Goal: Task Accomplishment & Management: Manage account settings

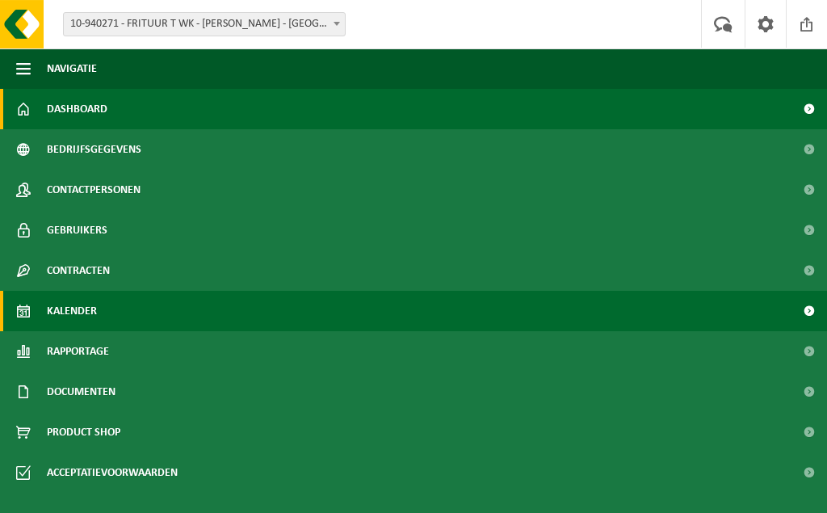
click at [96, 306] on span "Kalender" at bounding box center [72, 311] width 50 height 40
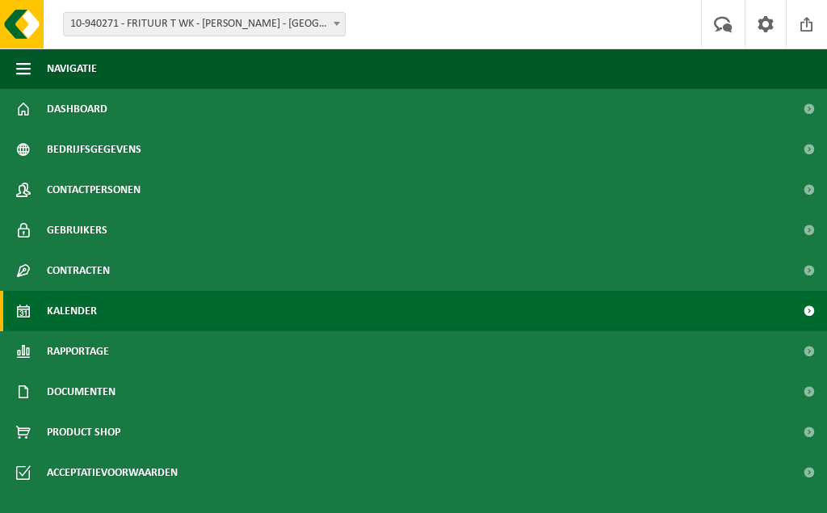
click at [807, 311] on span at bounding box center [809, 311] width 36 height 40
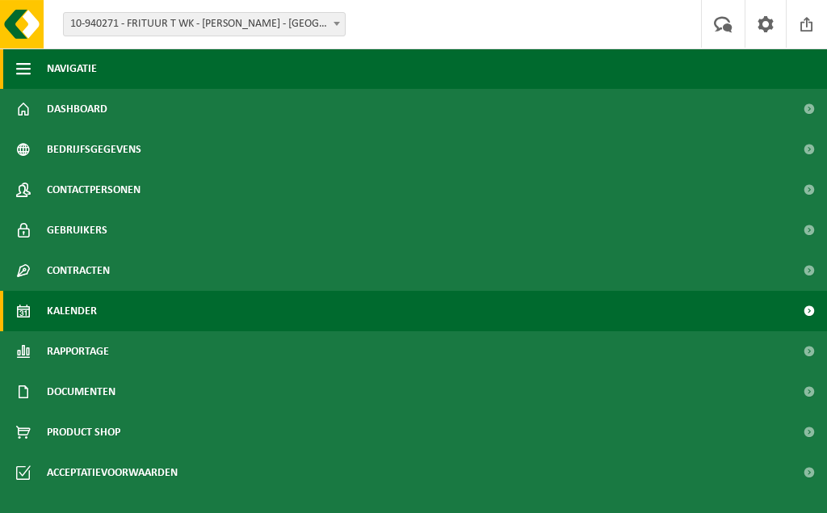
click at [26, 66] on span "button" at bounding box center [23, 68] width 15 height 40
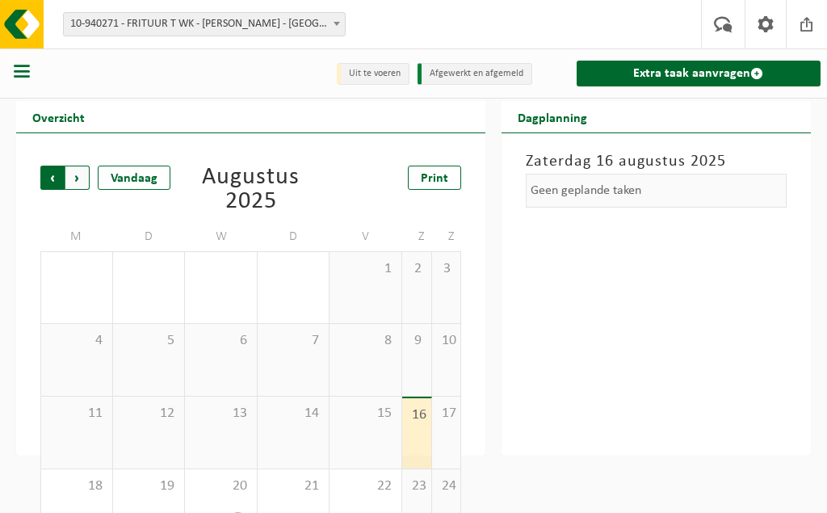
click at [73, 178] on span "Volgende" at bounding box center [77, 178] width 24 height 24
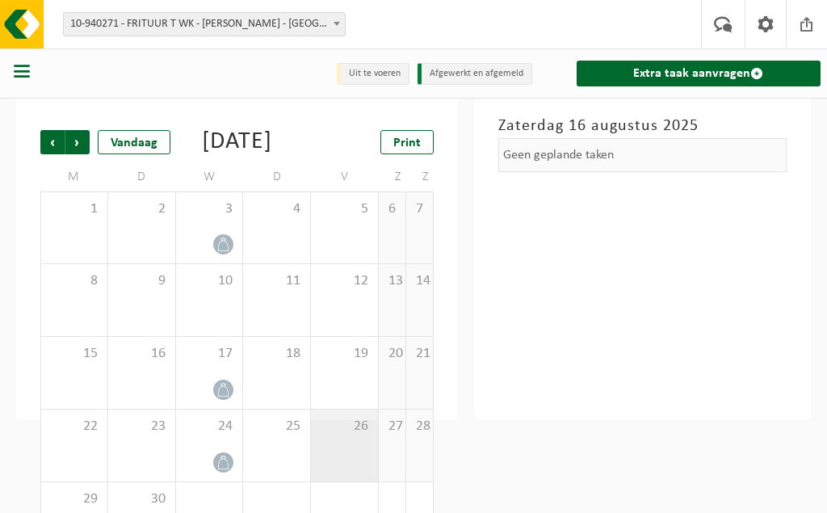
scroll to position [118, 0]
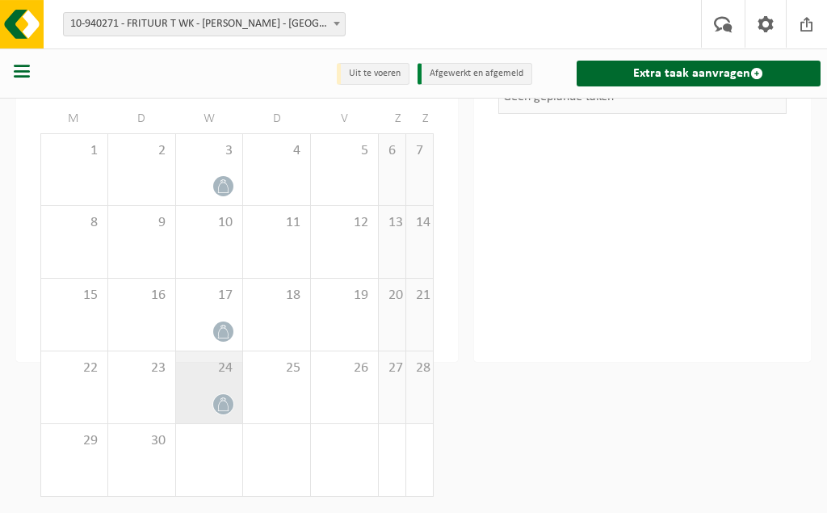
click at [243, 393] on div "24" at bounding box center [209, 387] width 67 height 72
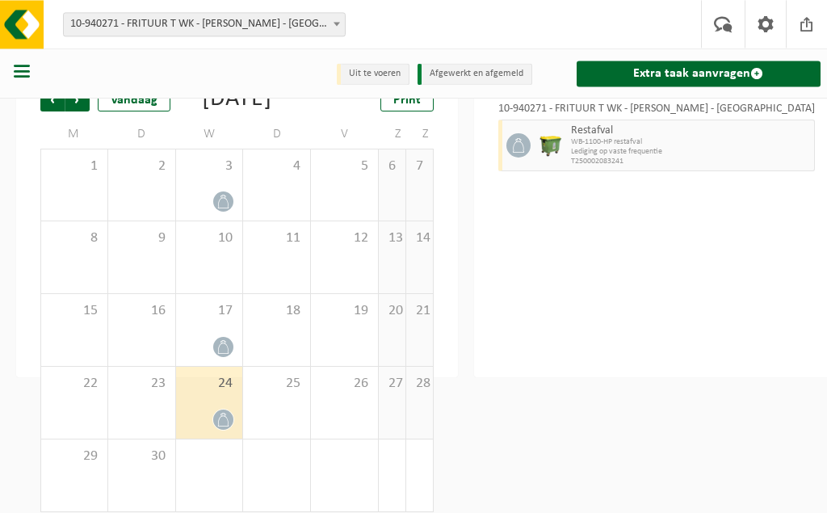
scroll to position [36, 0]
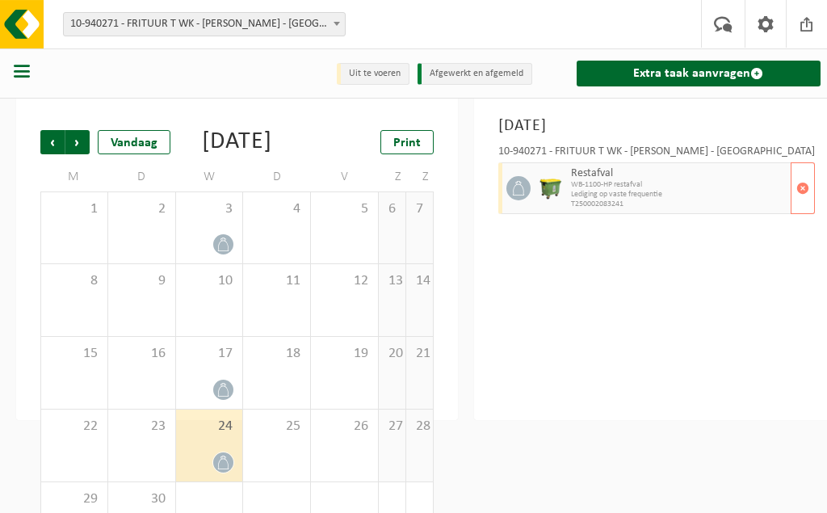
click at [658, 187] on span "WB-1100-HP restafval" at bounding box center [679, 185] width 216 height 10
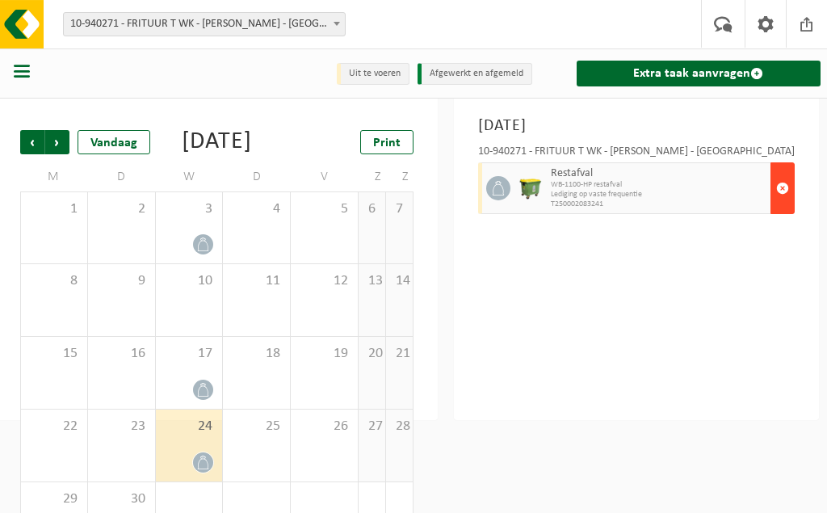
click at [791, 184] on button "button" at bounding box center [782, 188] width 24 height 52
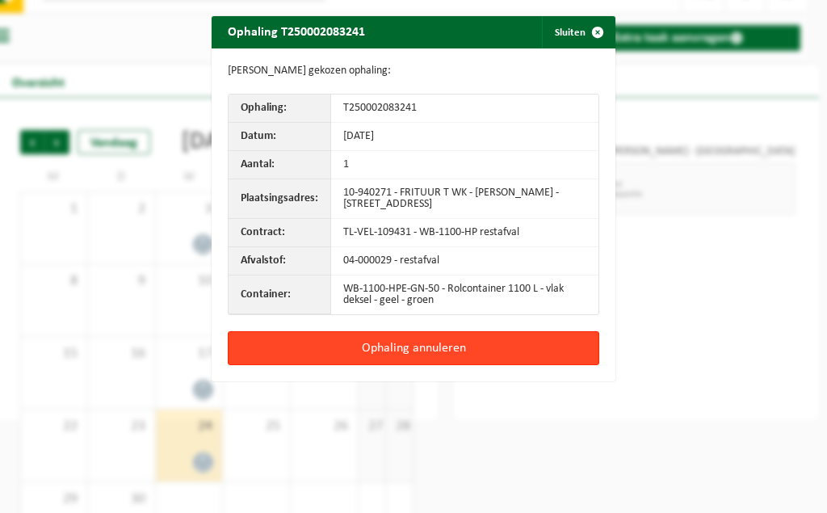
click at [422, 349] on button "Ophaling annuleren" at bounding box center [413, 348] width 371 height 34
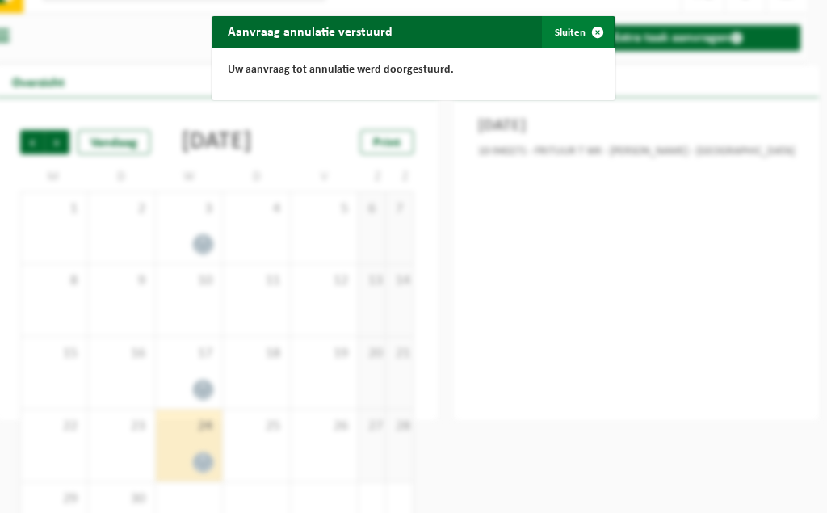
click at [605, 33] on span "button" at bounding box center [597, 32] width 32 height 32
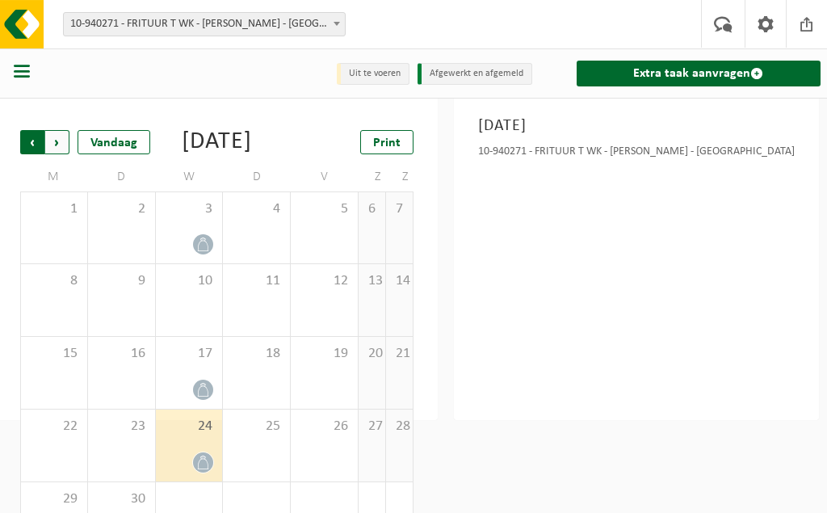
click at [45, 140] on span "Volgende" at bounding box center [57, 142] width 24 height 24
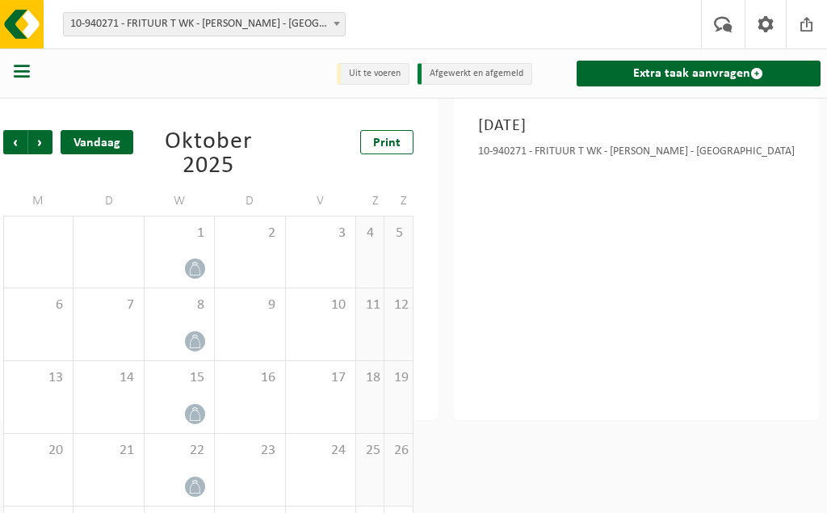
scroll to position [36, 30]
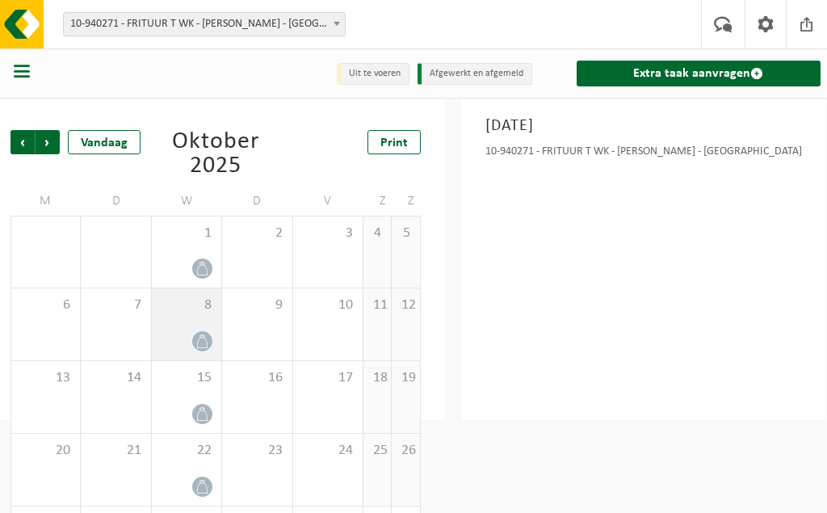
click at [208, 339] on icon at bounding box center [202, 341] width 14 height 14
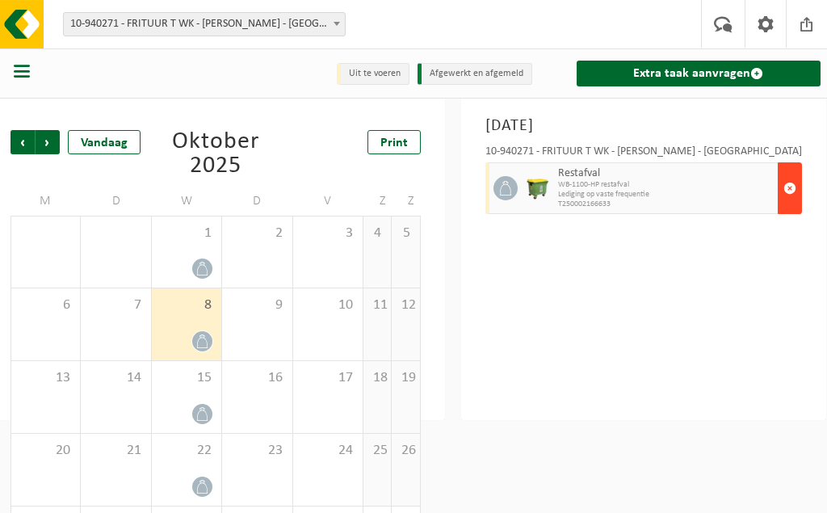
click at [783, 186] on span "button" at bounding box center [789, 188] width 13 height 32
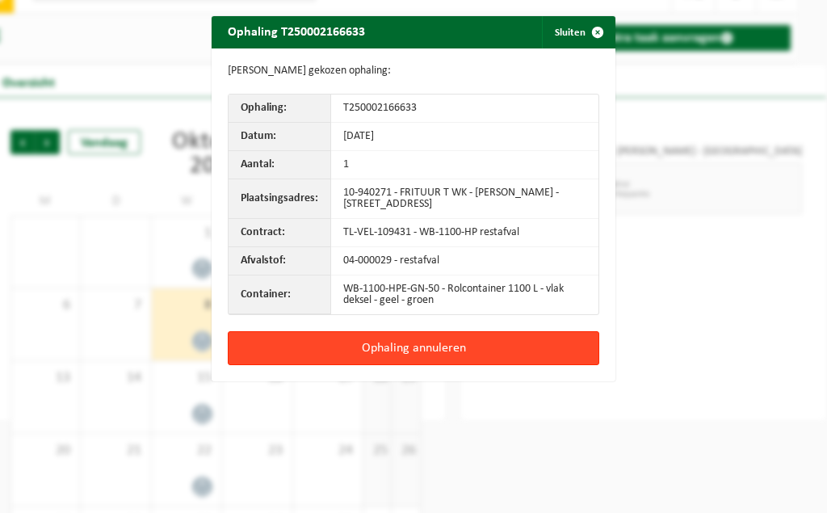
click at [515, 347] on button "Ophaling annuleren" at bounding box center [413, 348] width 371 height 34
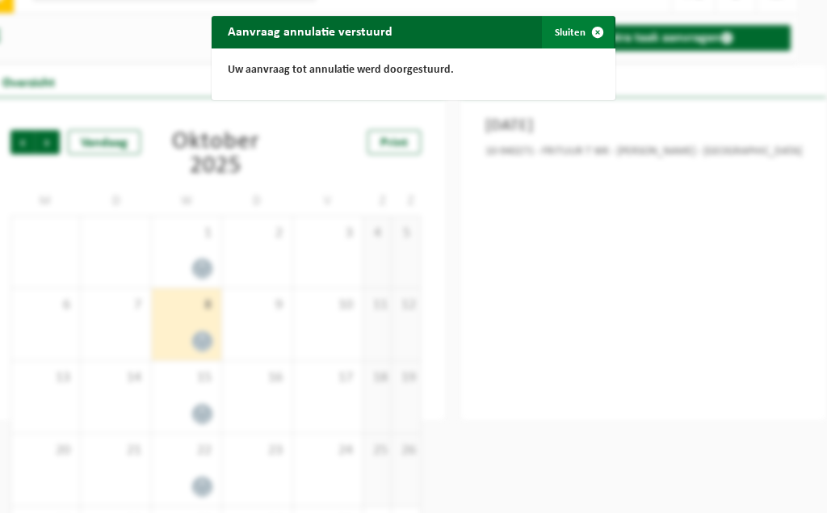
click at [578, 30] on button "Sluiten" at bounding box center [578, 32] width 72 height 32
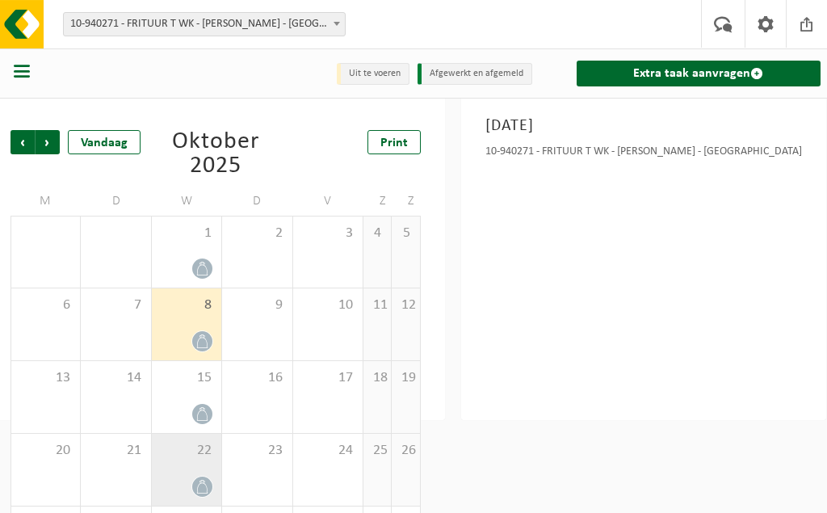
click at [187, 471] on div "22" at bounding box center [186, 470] width 69 height 72
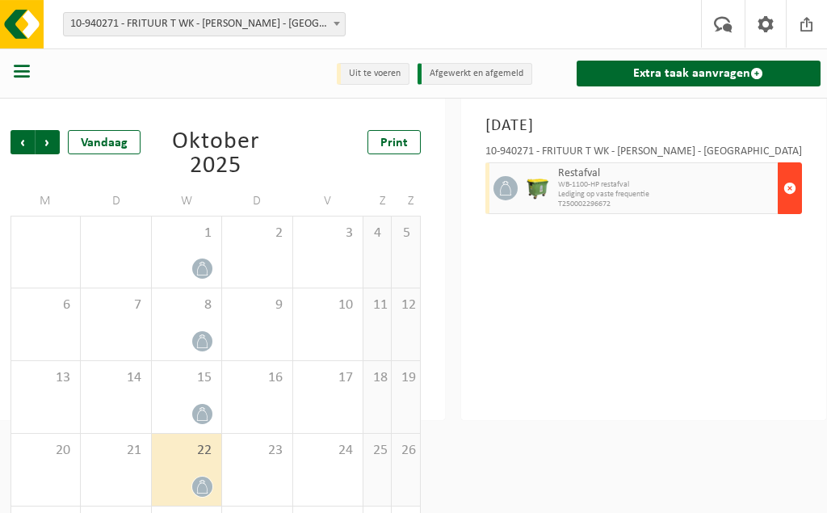
click at [784, 194] on span "button" at bounding box center [789, 188] width 13 height 32
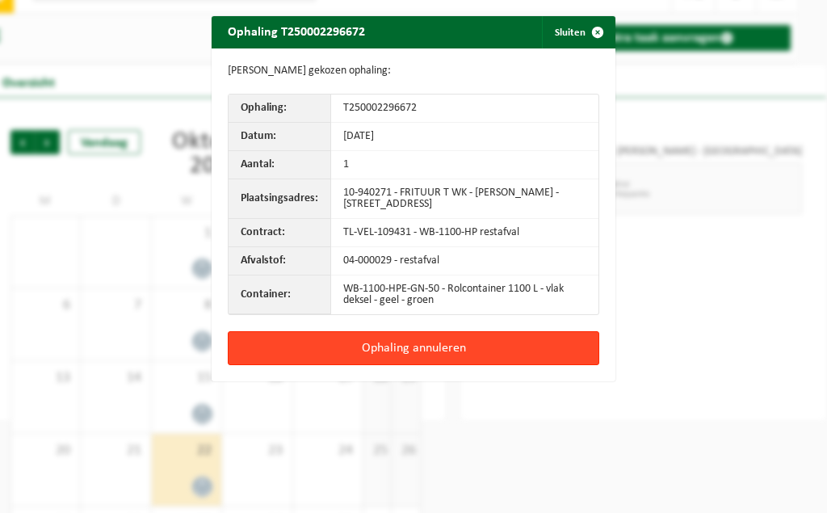
click at [417, 350] on button "Ophaling annuleren" at bounding box center [413, 348] width 371 height 34
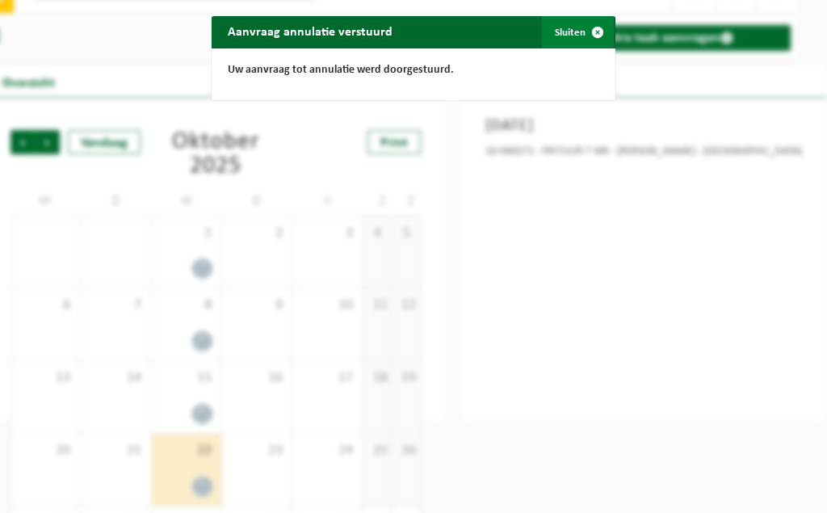
click at [598, 27] on span "button" at bounding box center [597, 32] width 32 height 32
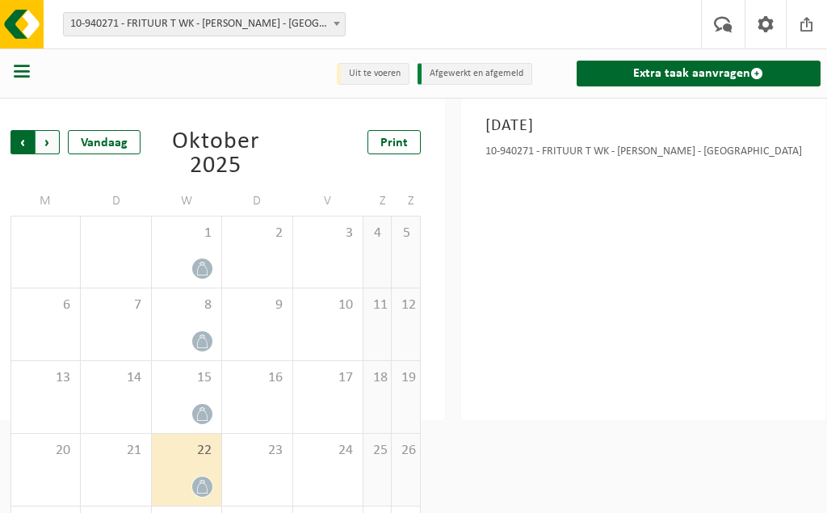
click at [53, 141] on span "Volgende" at bounding box center [48, 142] width 24 height 24
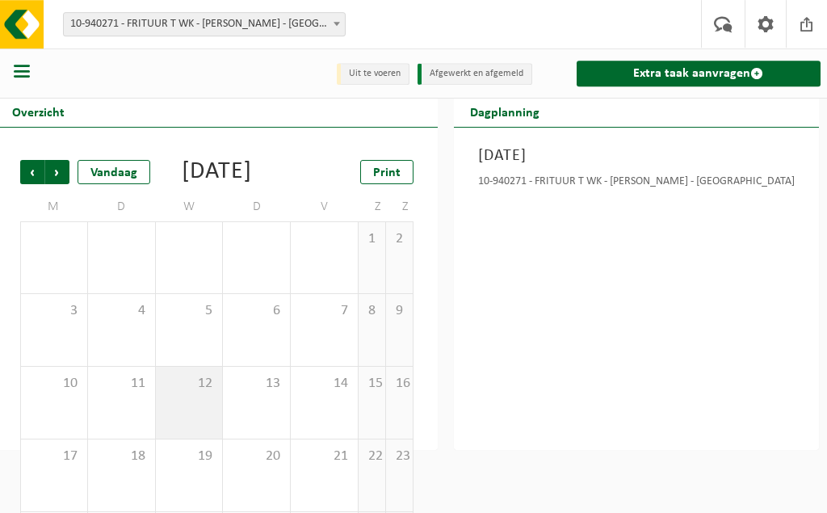
scroll to position [0, 30]
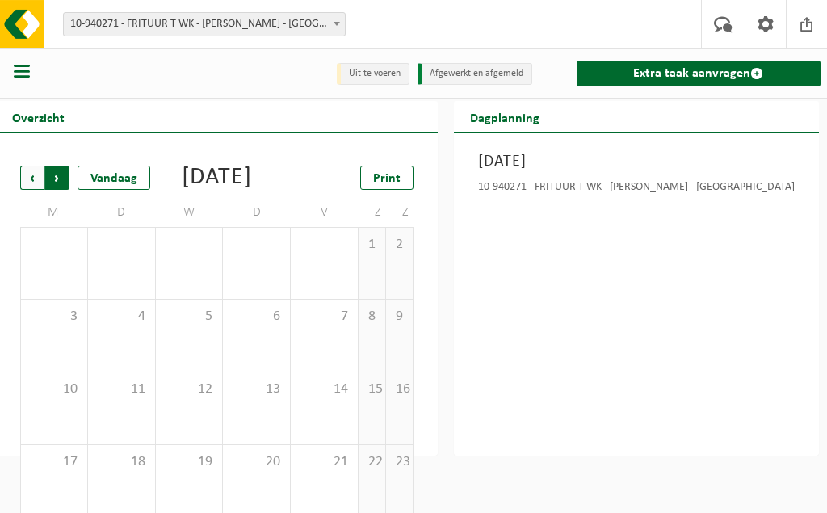
click at [30, 184] on span "Vorige" at bounding box center [32, 178] width 24 height 24
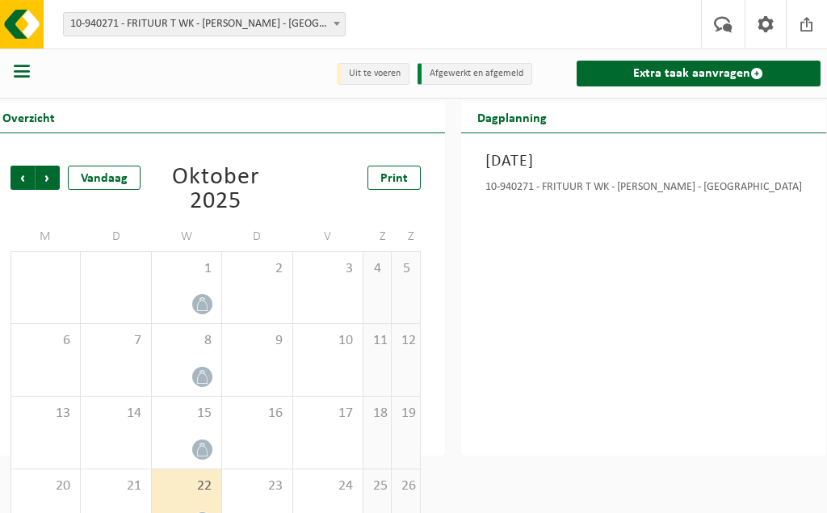
click at [30, 184] on span "Vorige" at bounding box center [22, 178] width 24 height 24
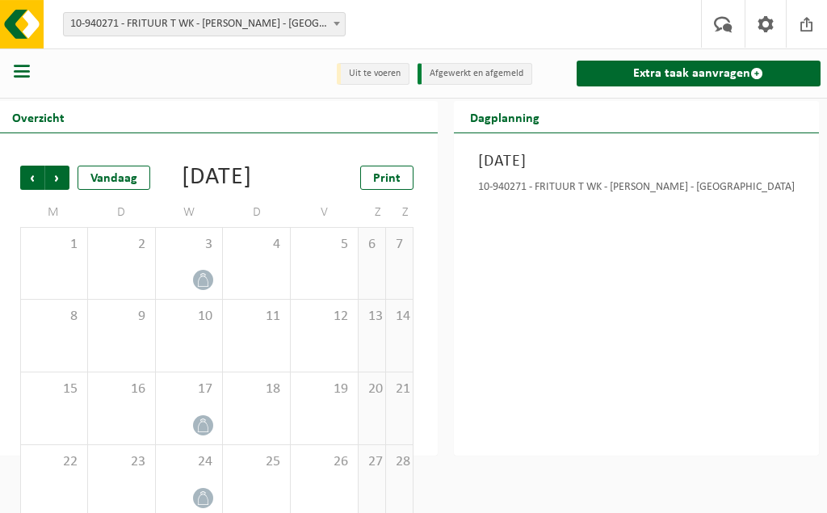
click at [30, 184] on span "Vorige" at bounding box center [32, 178] width 24 height 24
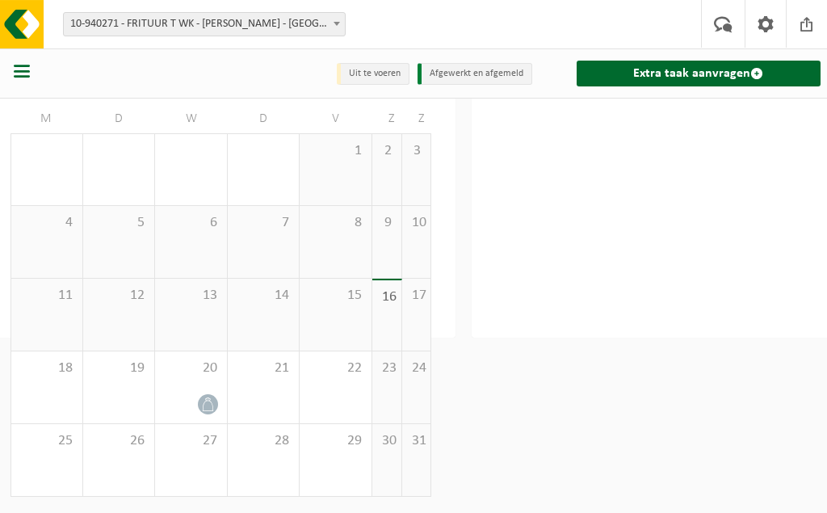
scroll to position [36, 30]
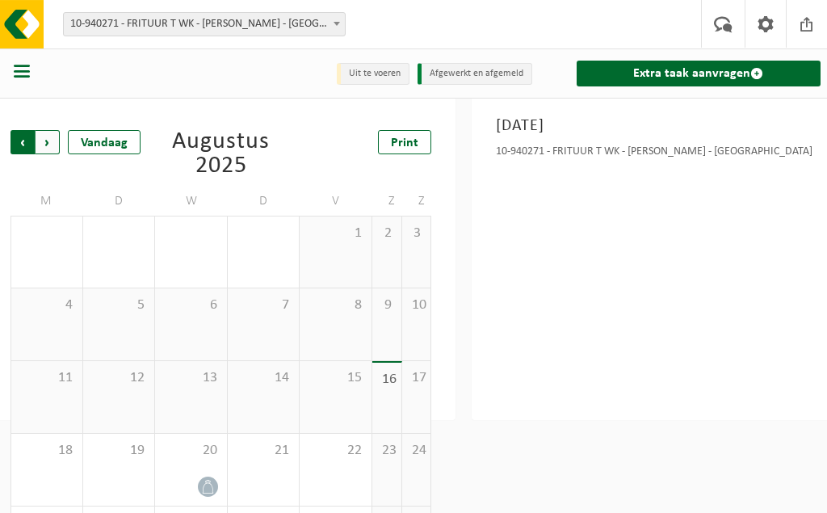
click at [52, 145] on span "Volgende" at bounding box center [48, 142] width 24 height 24
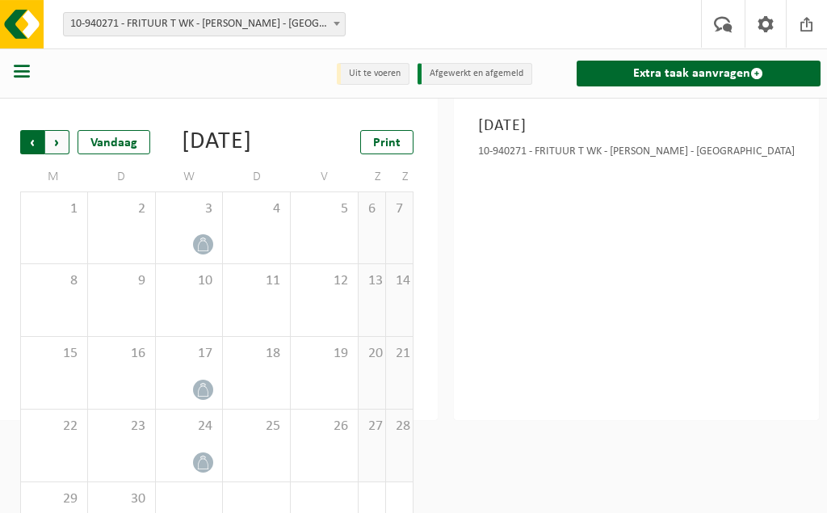
click at [58, 142] on span "Volgende" at bounding box center [57, 142] width 24 height 24
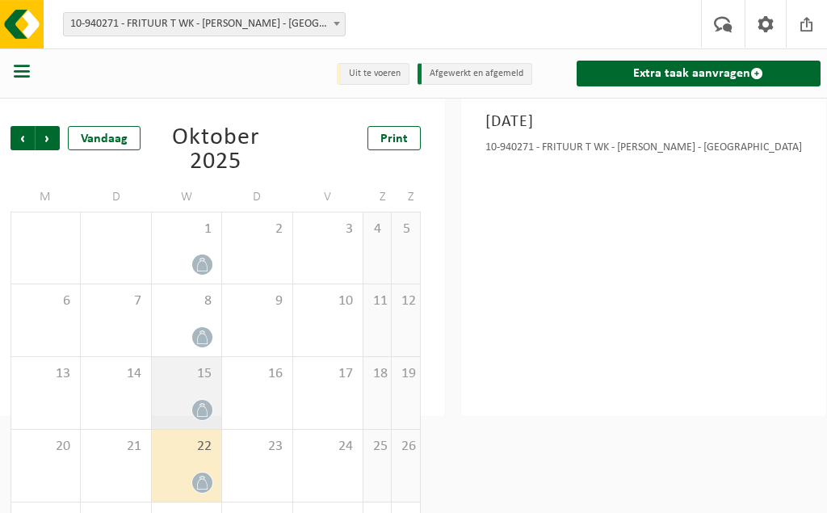
scroll to position [0, 30]
